Goal: Transaction & Acquisition: Download file/media

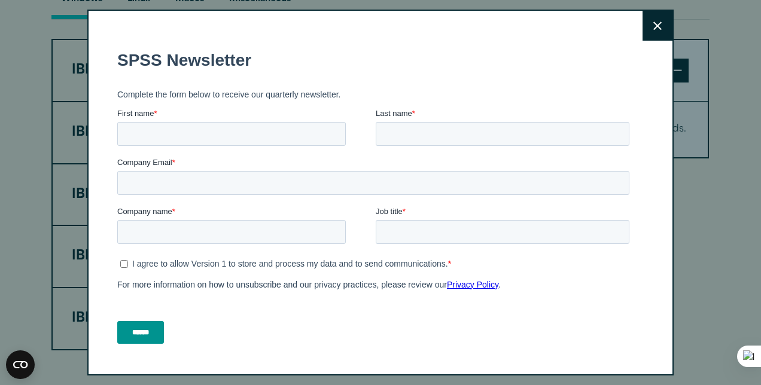
scroll to position [930, 0]
click at [309, 128] on input "First name *" at bounding box center [231, 134] width 228 height 24
type input "******"
type input "**********"
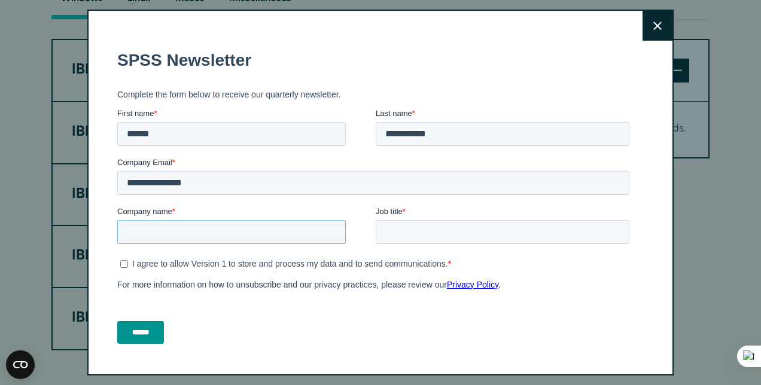
click at [196, 235] on input "Company name *" at bounding box center [231, 232] width 228 height 24
type input "***"
click at [401, 230] on input "Job title *" at bounding box center [503, 232] width 254 height 24
type input "*******"
click at [151, 334] on input "******" at bounding box center [140, 332] width 47 height 23
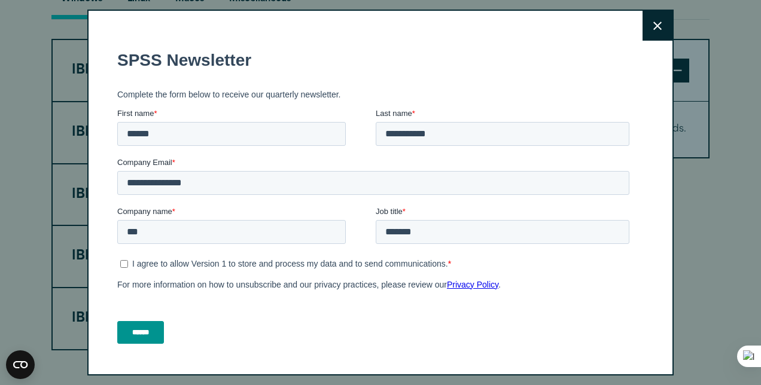
click at [154, 323] on input "******" at bounding box center [140, 332] width 47 height 23
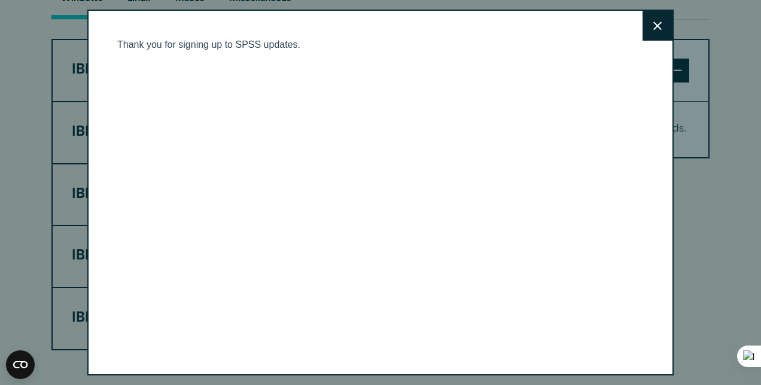
click at [154, 323] on body "Thank you for signing up to SPSS updates." at bounding box center [375, 201] width 517 height 325
click at [649, 27] on button "Close" at bounding box center [657, 26] width 30 height 30
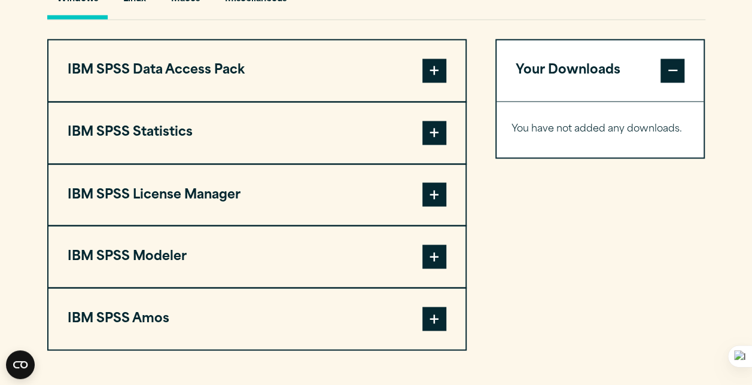
click at [429, 126] on span at bounding box center [434, 133] width 24 height 24
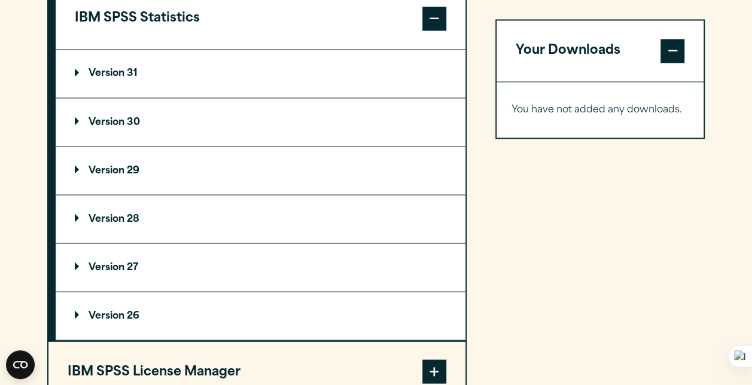
scroll to position [1045, 0]
click at [414, 65] on summary "Version 31" at bounding box center [261, 73] width 410 height 48
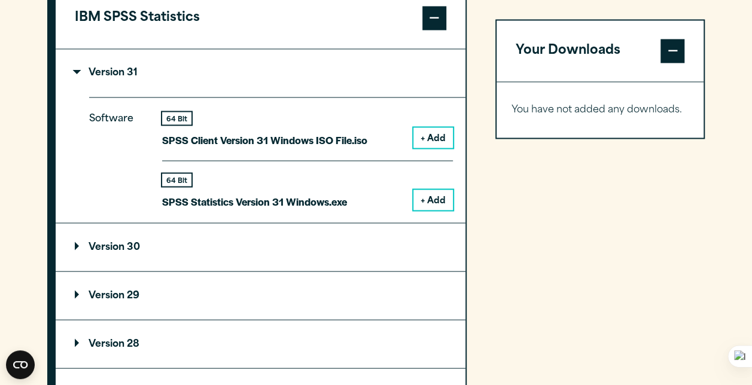
click at [435, 137] on button "+ Add" at bounding box center [432, 137] width 39 height 20
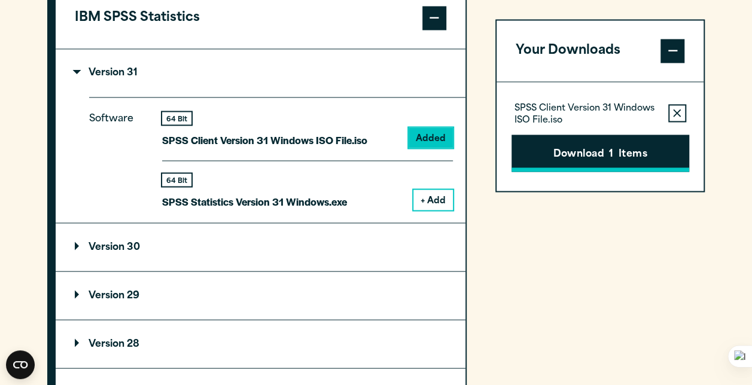
click at [574, 161] on button "Download 1 Items" at bounding box center [600, 153] width 178 height 37
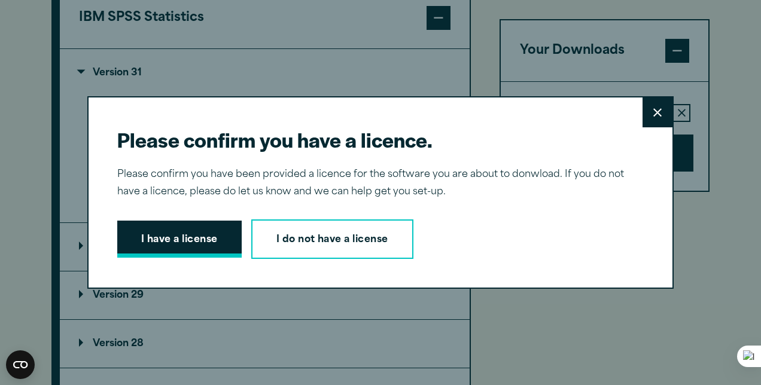
click at [175, 232] on button "I have a license" at bounding box center [179, 239] width 124 height 37
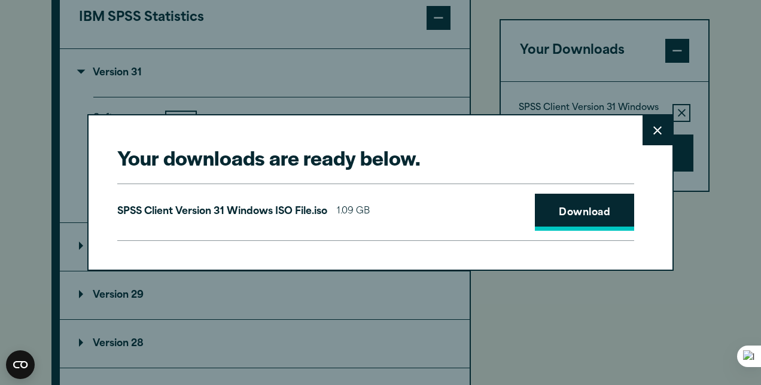
click at [585, 220] on link "Download" at bounding box center [584, 212] width 99 height 37
click at [654, 127] on icon at bounding box center [657, 130] width 8 height 9
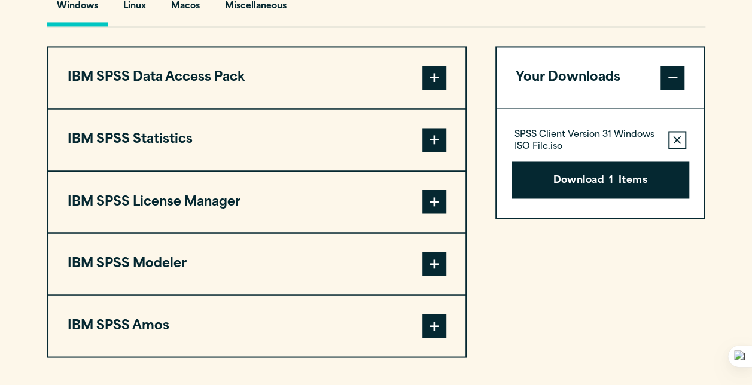
scroll to position [923, 0]
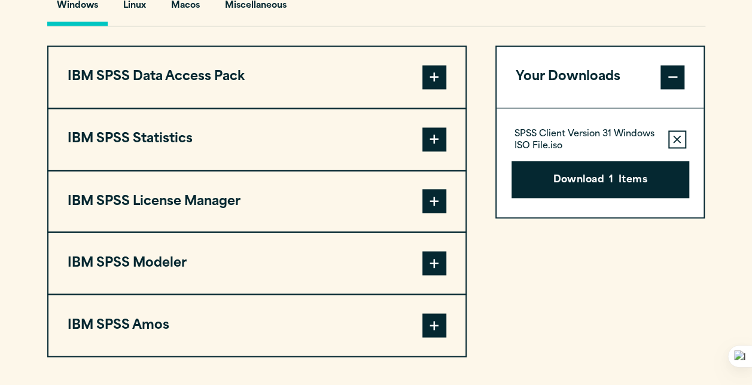
click at [435, 140] on span at bounding box center [434, 139] width 24 height 24
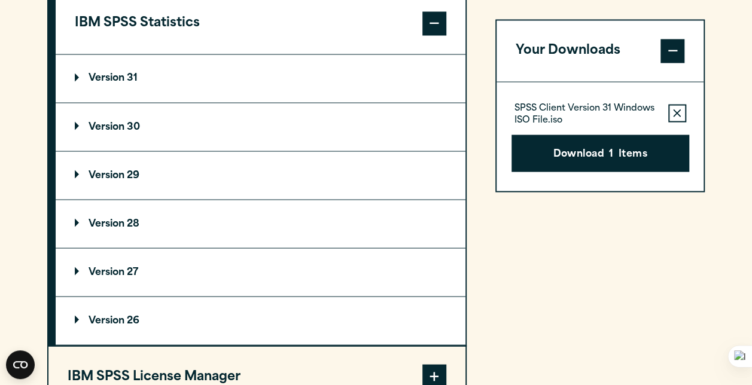
scroll to position [1041, 0]
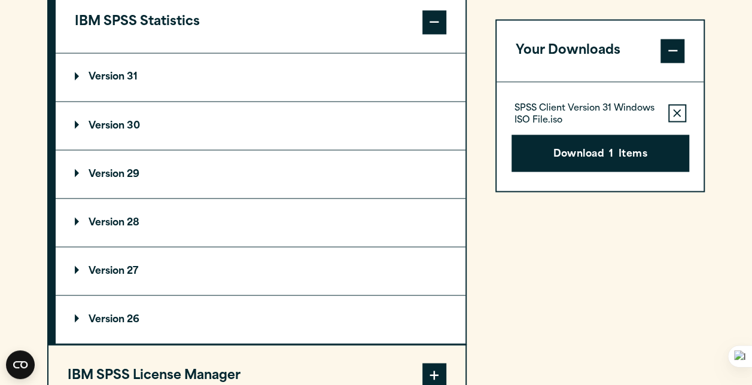
click at [341, 175] on summary "Version 29" at bounding box center [261, 174] width 410 height 48
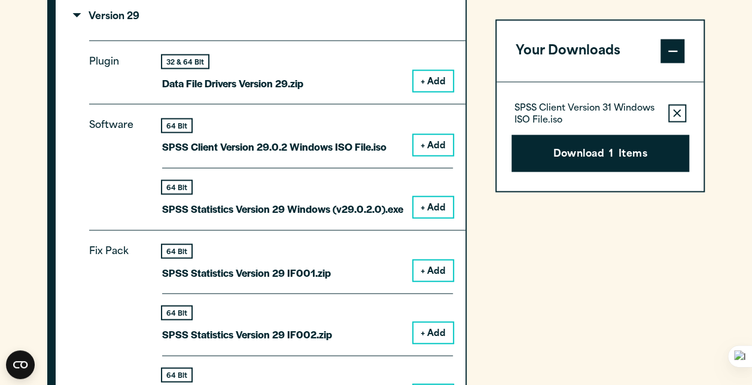
scroll to position [1197, 0]
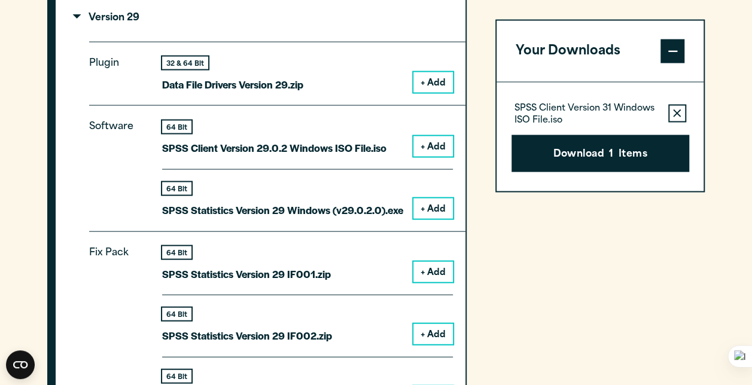
click at [435, 202] on button "+ Add" at bounding box center [432, 209] width 39 height 20
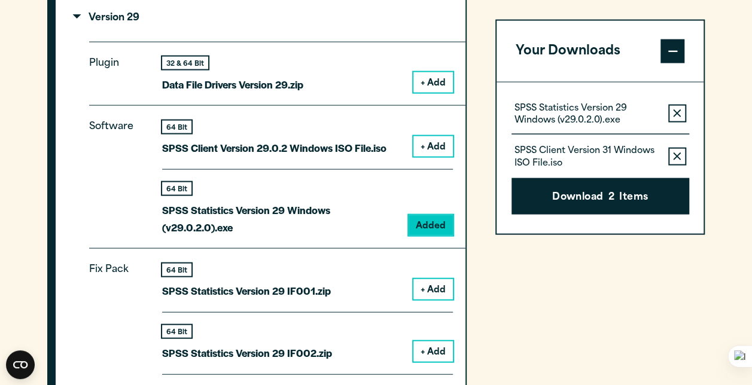
click at [677, 155] on icon "button" at bounding box center [677, 156] width 8 height 8
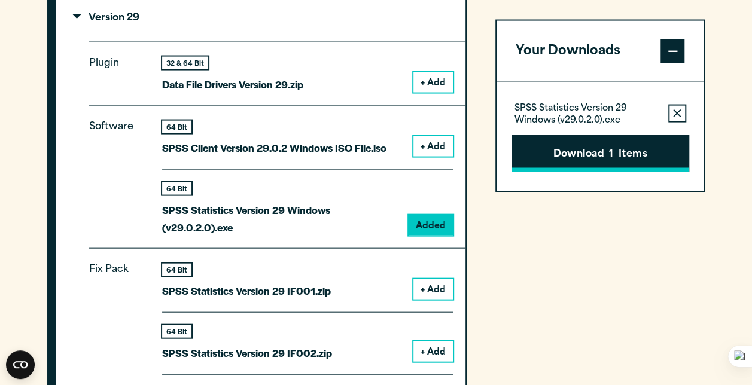
click at [622, 144] on button "Download 1 Items" at bounding box center [600, 153] width 178 height 37
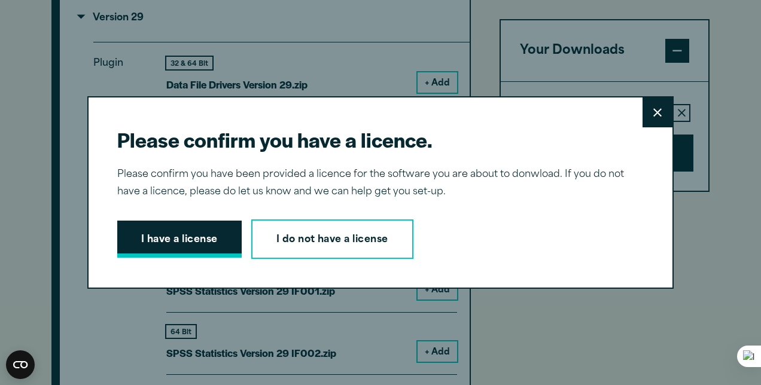
click at [189, 237] on button "I have a license" at bounding box center [179, 239] width 124 height 37
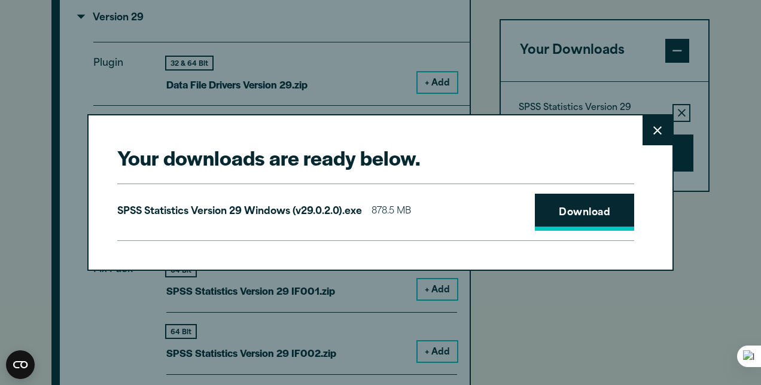
click at [549, 206] on link "Download" at bounding box center [584, 212] width 99 height 37
click at [593, 212] on link "Download" at bounding box center [584, 212] width 99 height 37
click at [653, 130] on icon at bounding box center [657, 130] width 8 height 9
